Goal: Find specific page/section: Find specific page/section

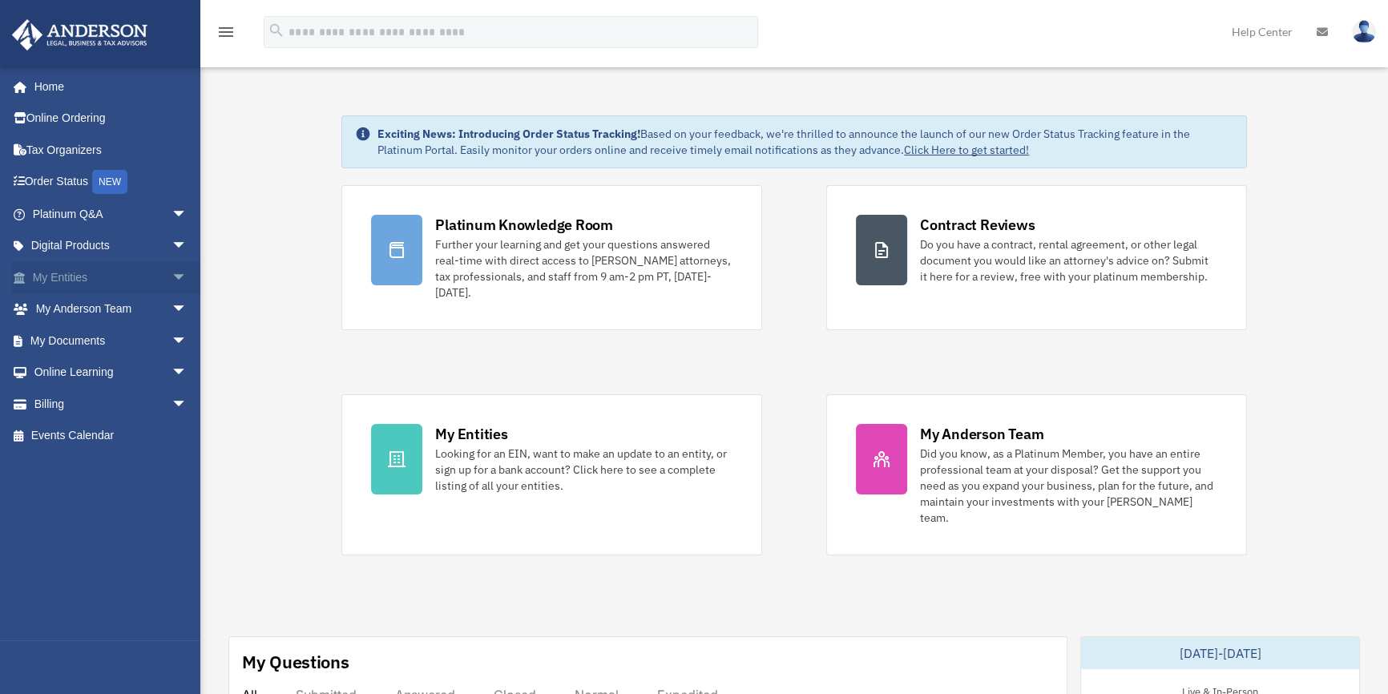
click at [78, 277] on link "My Entities arrow_drop_down" at bounding box center [111, 277] width 200 height 32
click at [171, 276] on span "arrow_drop_down" at bounding box center [187, 277] width 32 height 33
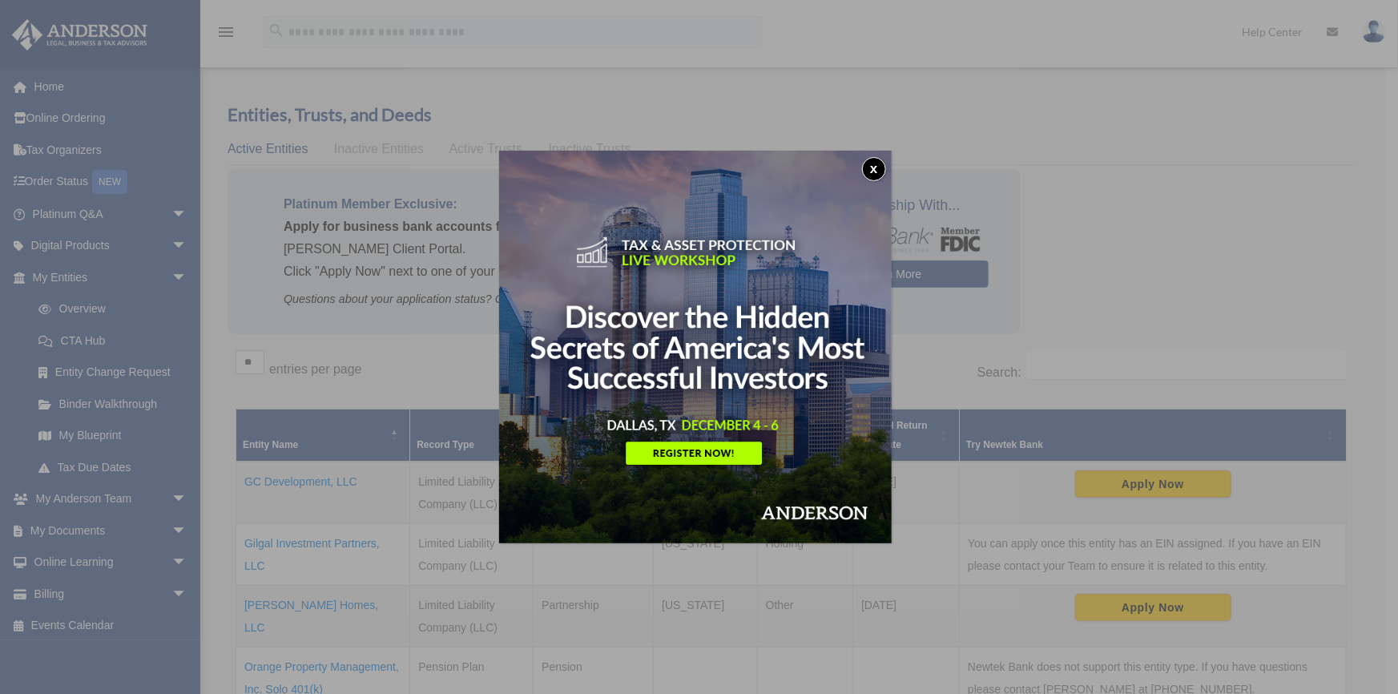
click at [881, 169] on button "x" at bounding box center [874, 169] width 24 height 24
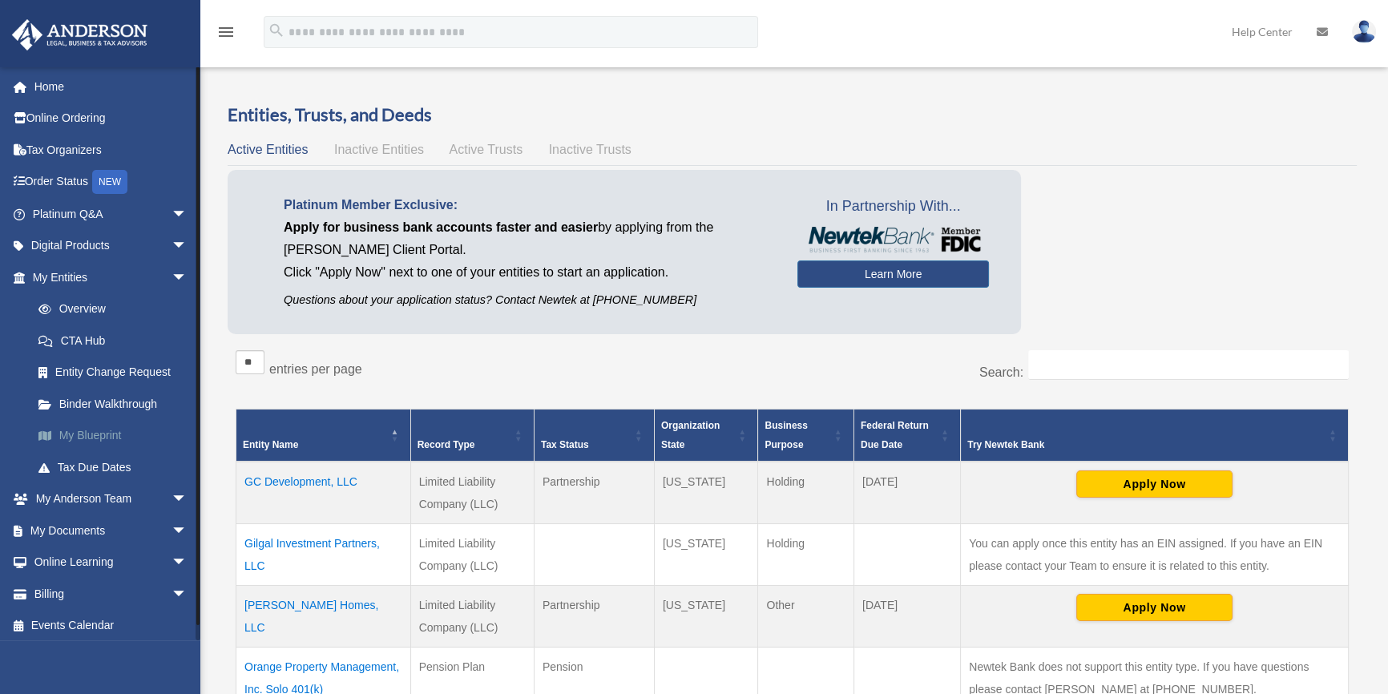
click at [99, 430] on link "My Blueprint" at bounding box center [116, 436] width 189 height 32
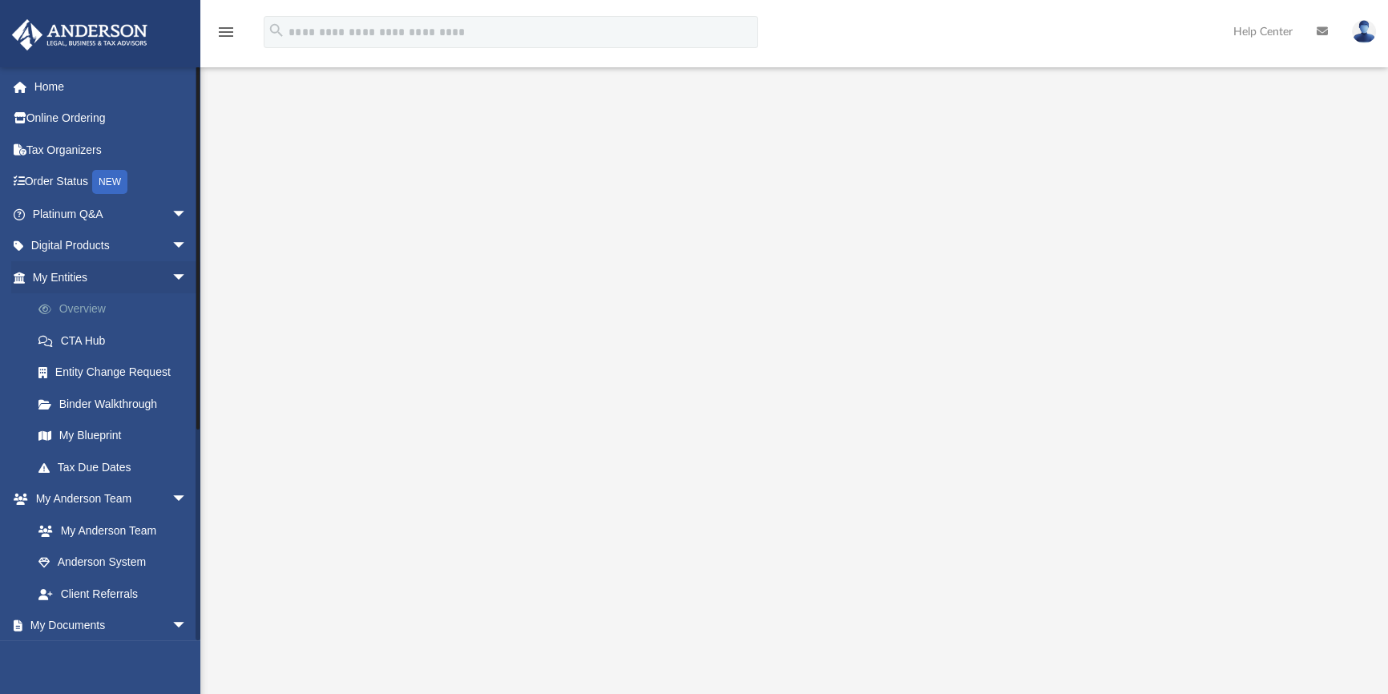
click at [85, 308] on link "Overview" at bounding box center [116, 309] width 189 height 32
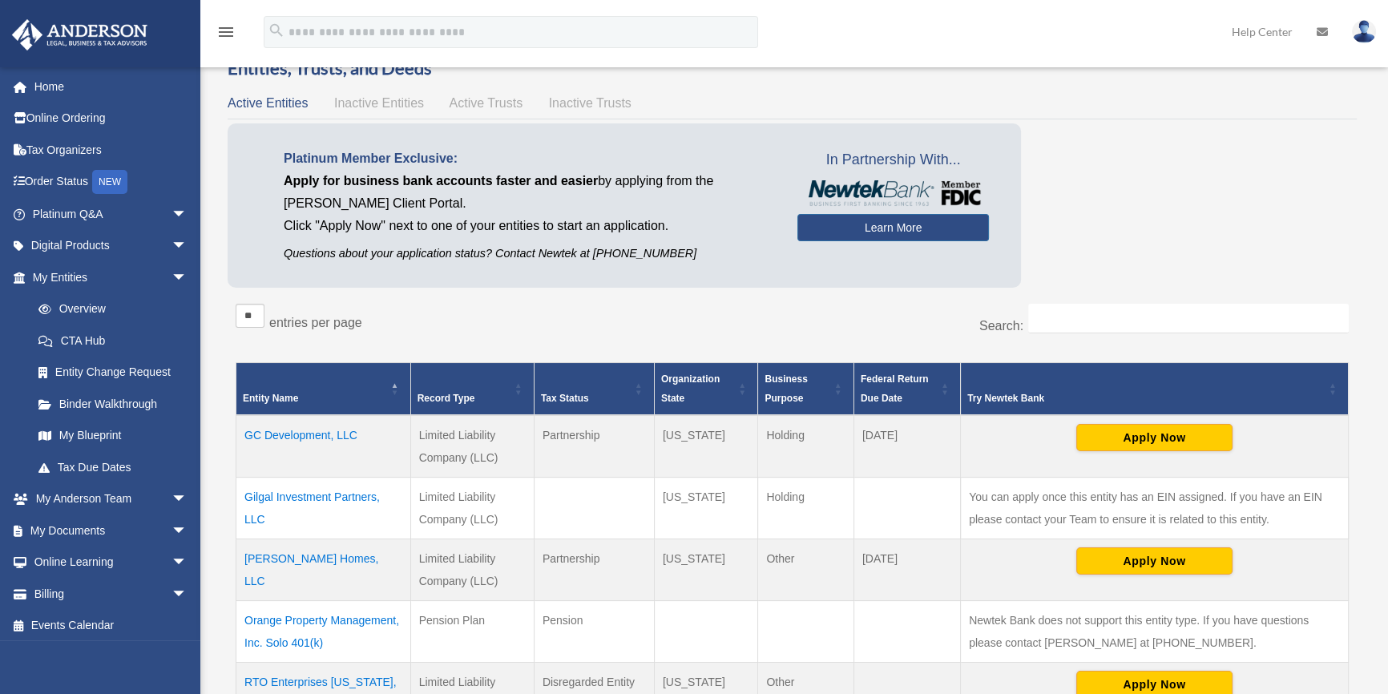
scroll to position [72, 0]
